Goal: Information Seeking & Learning: Learn about a topic

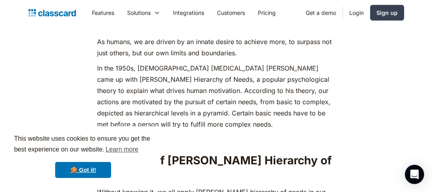
scroll to position [352, 0]
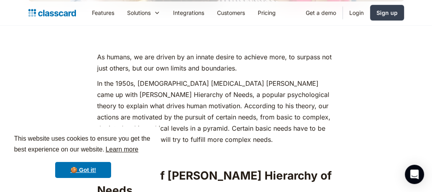
click at [128, 149] on link "Learn more" at bounding box center [121, 149] width 35 height 12
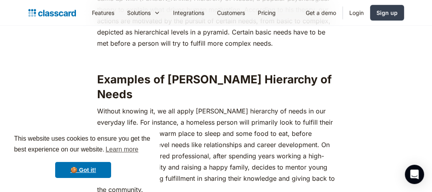
scroll to position [512, 0]
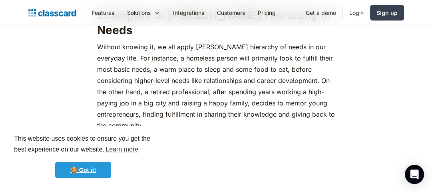
click at [92, 167] on link "🍪 Got it!" at bounding box center [83, 170] width 56 height 16
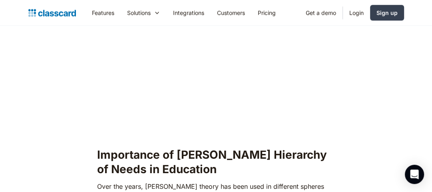
scroll to position [640, 0]
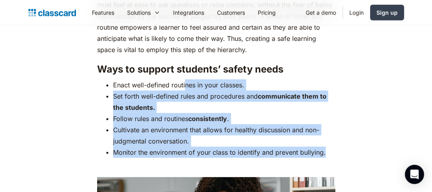
scroll to position [1568, 0]
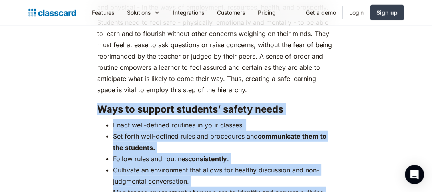
drag, startPoint x: 350, startPoint y: 115, endPoint x: 93, endPoint y: 100, distance: 257.3
copy div "Ways to support students’ safety needs Enact well-defined routines in your clas…"
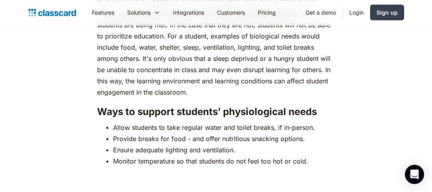
scroll to position [1184, 0]
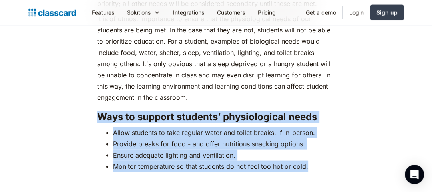
drag, startPoint x: 319, startPoint y: 153, endPoint x: 22, endPoint y: 98, distance: 301.5
copy div "Ways to support students’ physiological needs Allow students to take regular wa…"
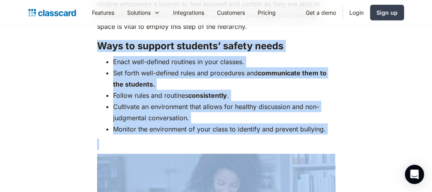
scroll to position [1632, 0]
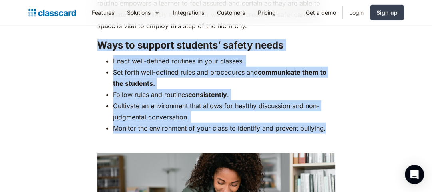
drag, startPoint x: 95, startPoint y: 92, endPoint x: 341, endPoint y: 118, distance: 247.8
copy div "Ways to support students’ safety needs Enact well-defined routines in your clas…"
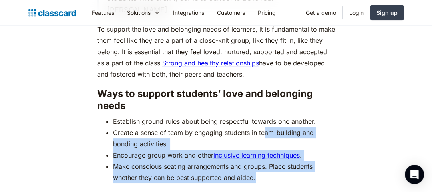
scroll to position [2240, 0]
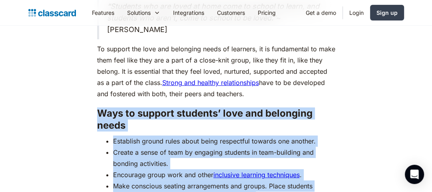
drag, startPoint x: 282, startPoint y: 109, endPoint x: 94, endPoint y: 82, distance: 189.1
copy div "Ways to support students’ love and belonging needs Establish ground rules about…"
click at [252, 107] on h3 "Ways to support students’ love and belonging needs" at bounding box center [216, 119] width 238 height 24
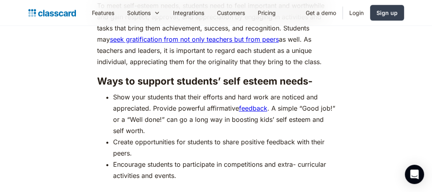
scroll to position [2913, 0]
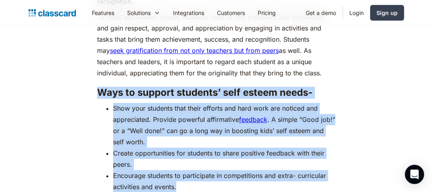
drag, startPoint x: 157, startPoint y: 140, endPoint x: 12, endPoint y: 68, distance: 161.9
copy div "Ways to support students’ self esteem needs- Show your students that their effo…"
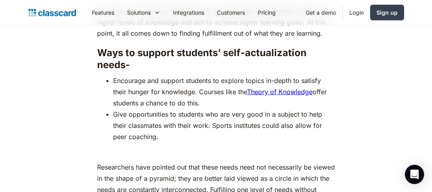
scroll to position [3521, 0]
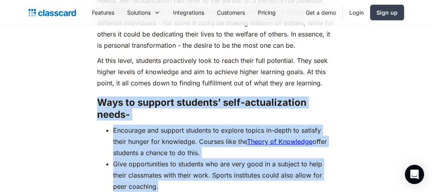
drag, startPoint x: 181, startPoint y: 160, endPoint x: 97, endPoint y: 78, distance: 117.7
copy div "Ways to support students’ self-actualization needs- Encourage and support stude…"
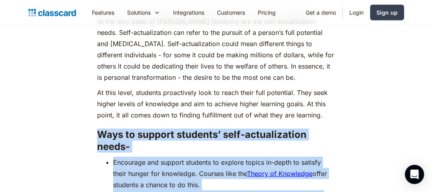
scroll to position [3649, 0]
